Goal: Task Accomplishment & Management: Use online tool/utility

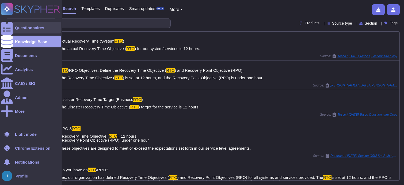
click at [7, 22] on div at bounding box center [7, 28] width 12 height 12
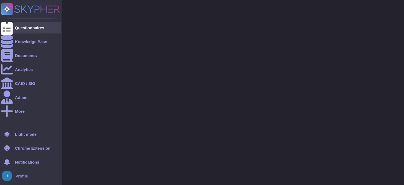
click at [26, 29] on div "Questionnaires" at bounding box center [29, 28] width 29 height 4
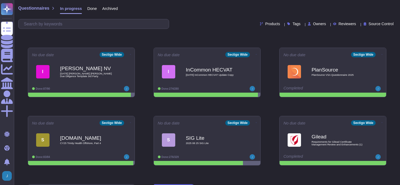
scroll to position [110, 0]
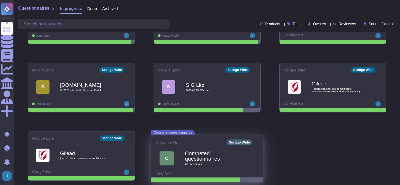
click at [208, 145] on div "No due date Sectigo Wide" at bounding box center [206, 142] width 103 height 6
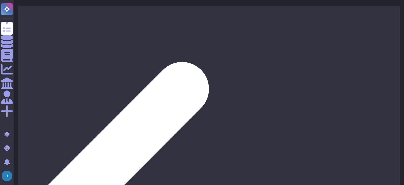
type input "[PERSON_NAME]"
drag, startPoint x: 71, startPoint y: 28, endPoint x: 17, endPoint y: 22, distance: 54.6
